Goal: Task Accomplishment & Management: Manage account settings

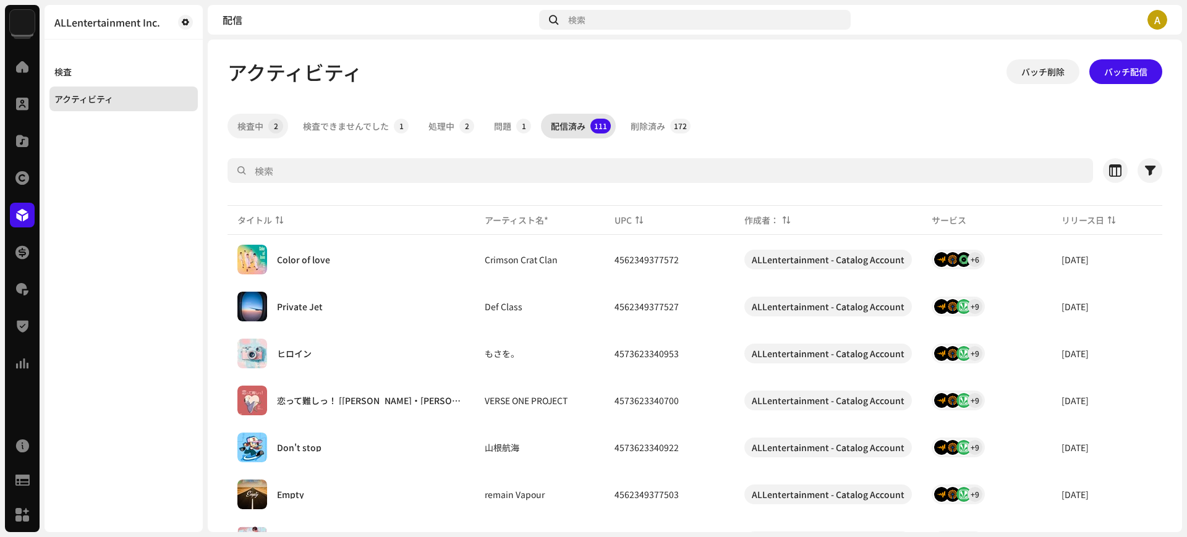
click at [270, 124] on p-badge "2" at bounding box center [275, 126] width 15 height 15
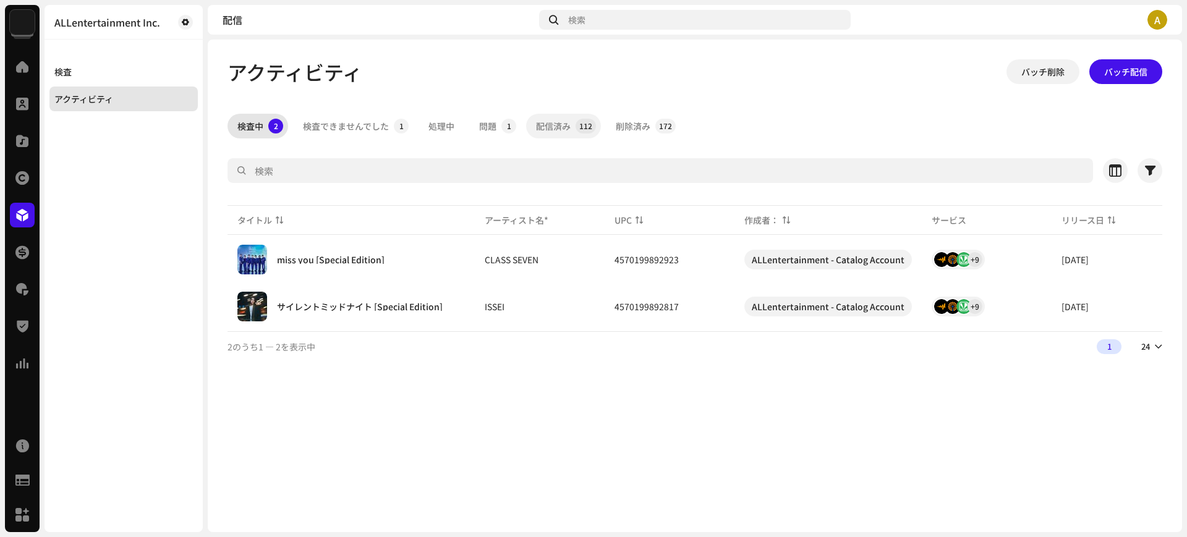
click at [569, 129] on div "配信済み" at bounding box center [553, 126] width 35 height 25
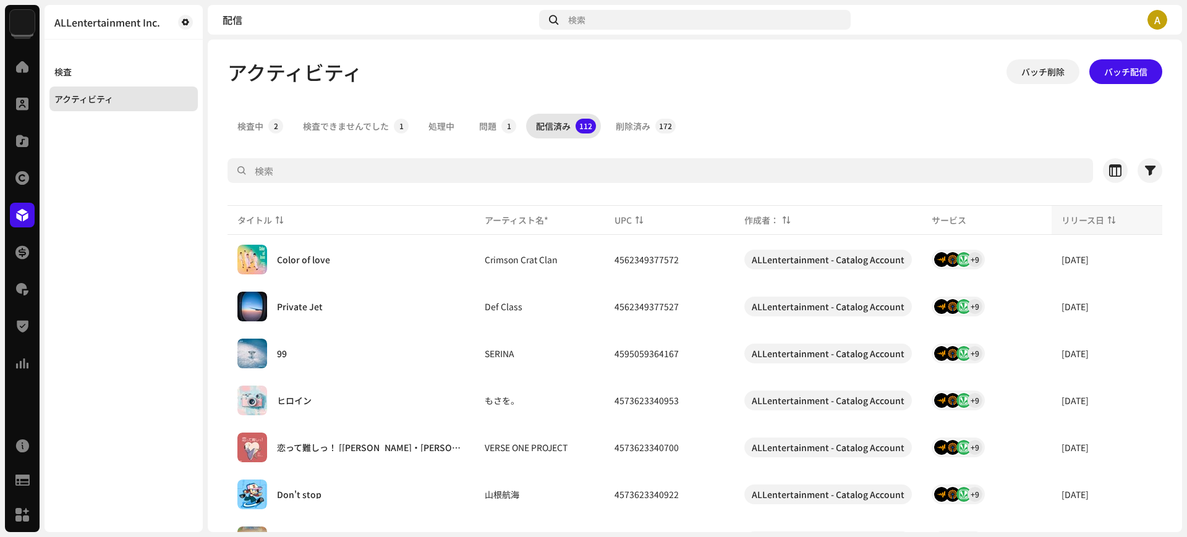
click at [1090, 217] on div "リリース日" at bounding box center [1083, 220] width 43 height 12
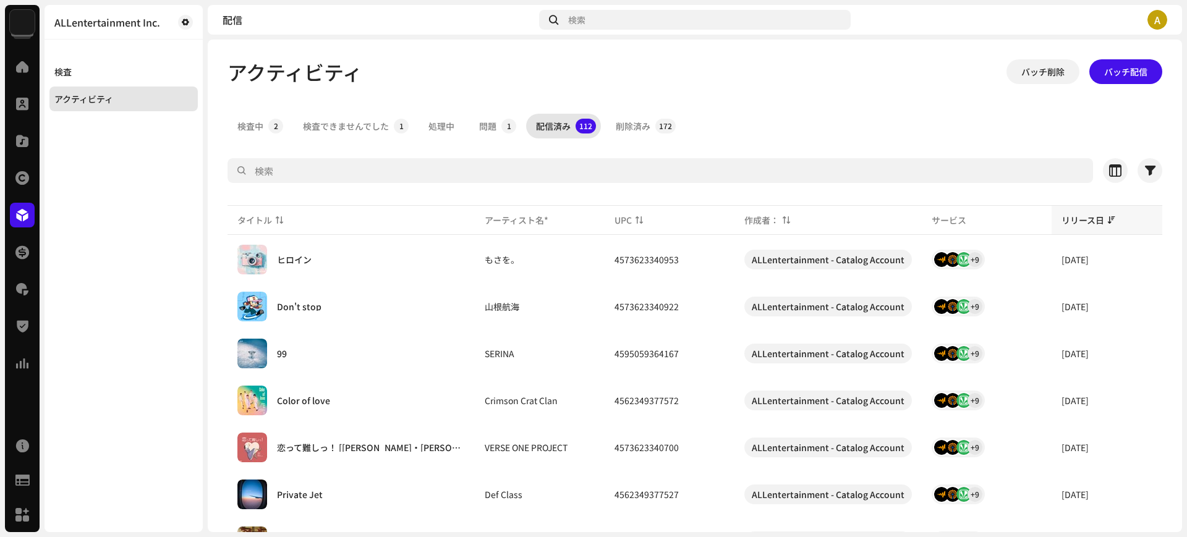
click at [1082, 224] on div "リリース日" at bounding box center [1083, 220] width 43 height 12
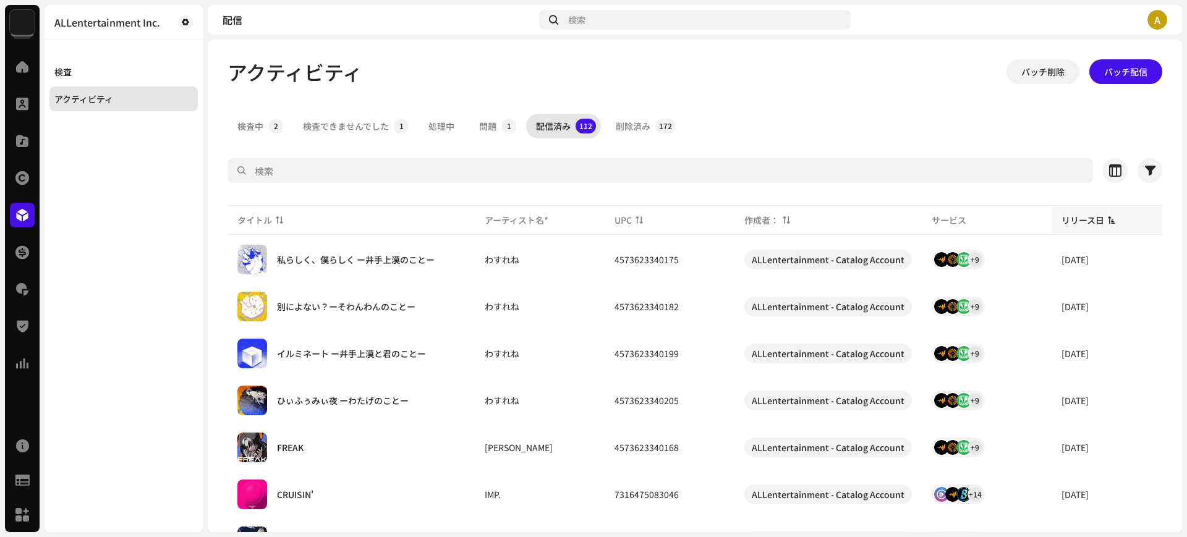
click at [1080, 226] on div "リリース日" at bounding box center [1083, 220] width 43 height 12
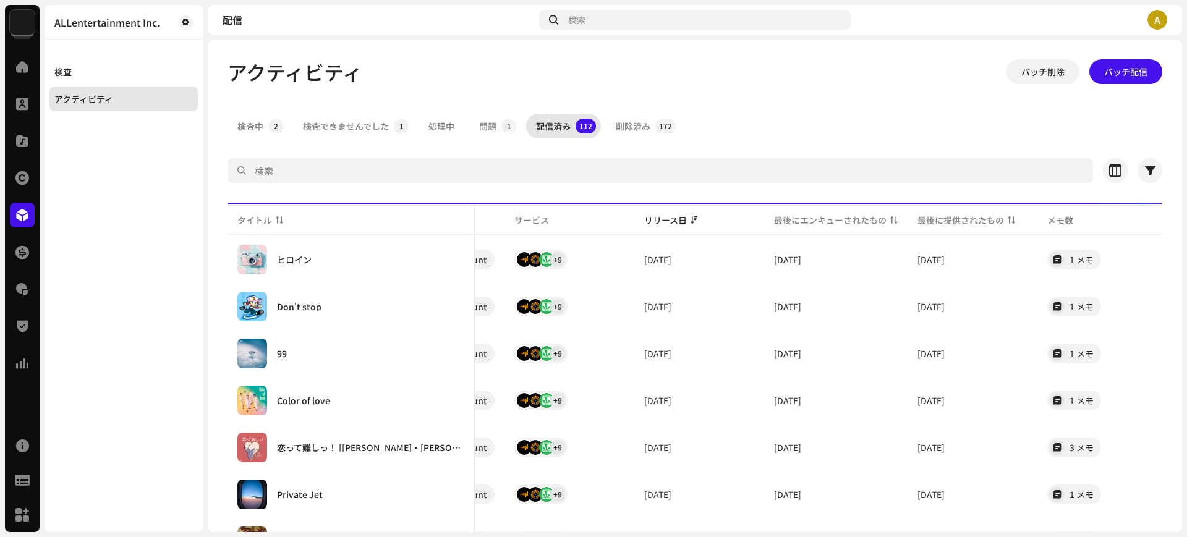
scroll to position [0, 425]
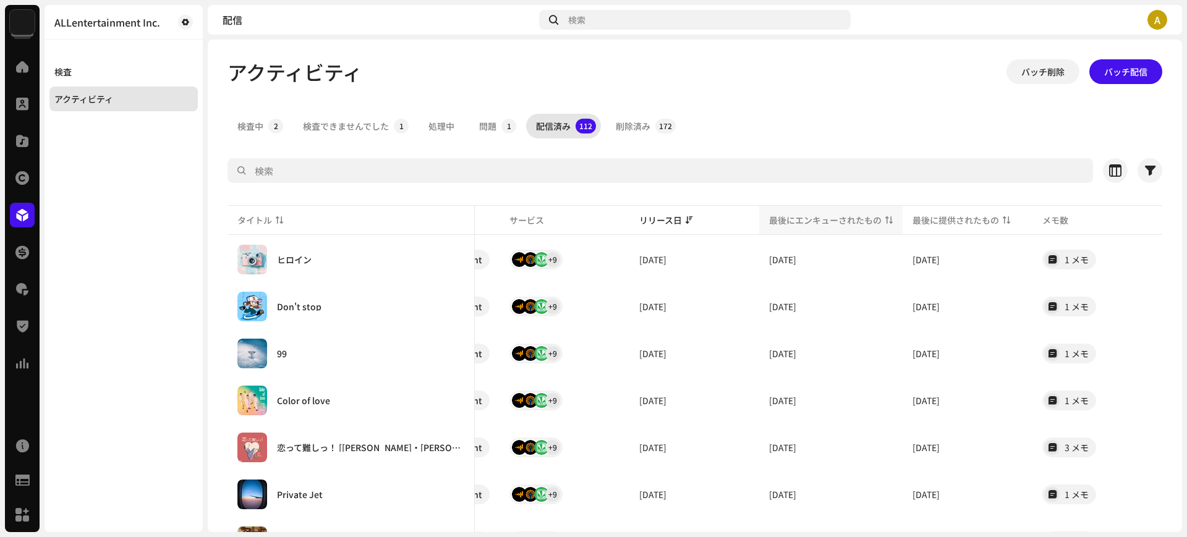
click at [847, 216] on div "最後にエンキューされたもの" at bounding box center [825, 220] width 113 height 12
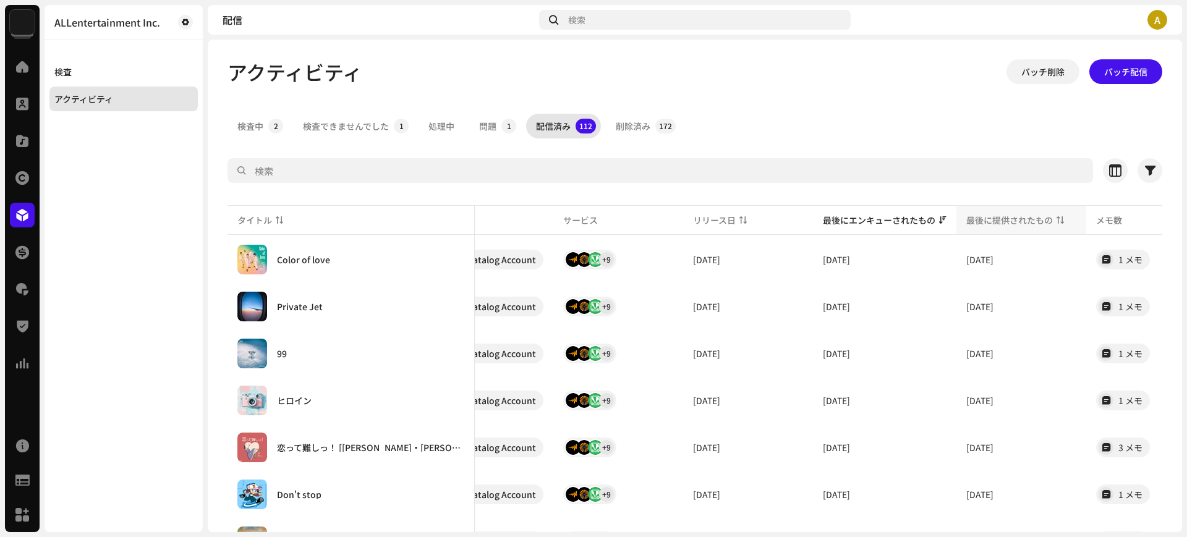
click at [1007, 224] on div "最後に提供されたもの" at bounding box center [1009, 220] width 87 height 12
